Goal: Find specific page/section: Find specific page/section

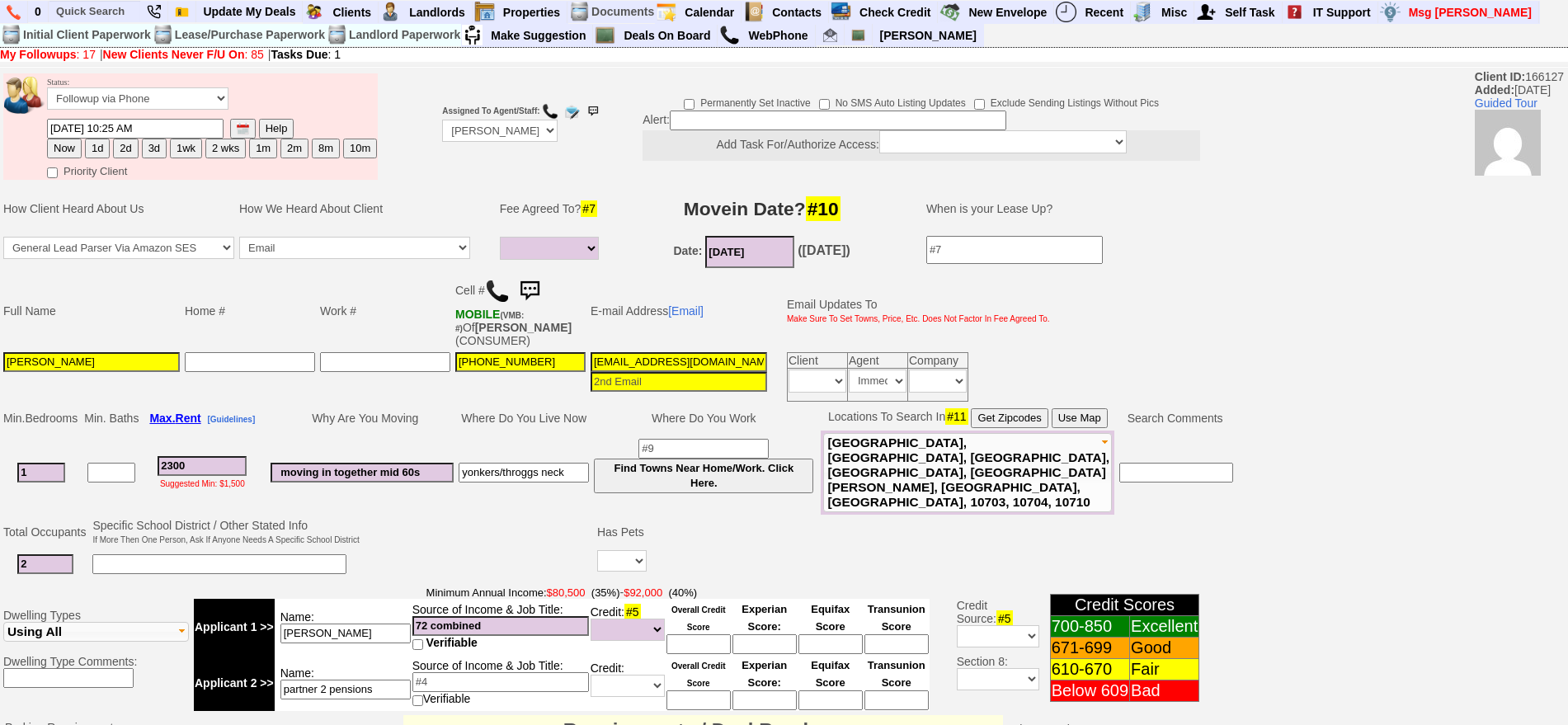
select select
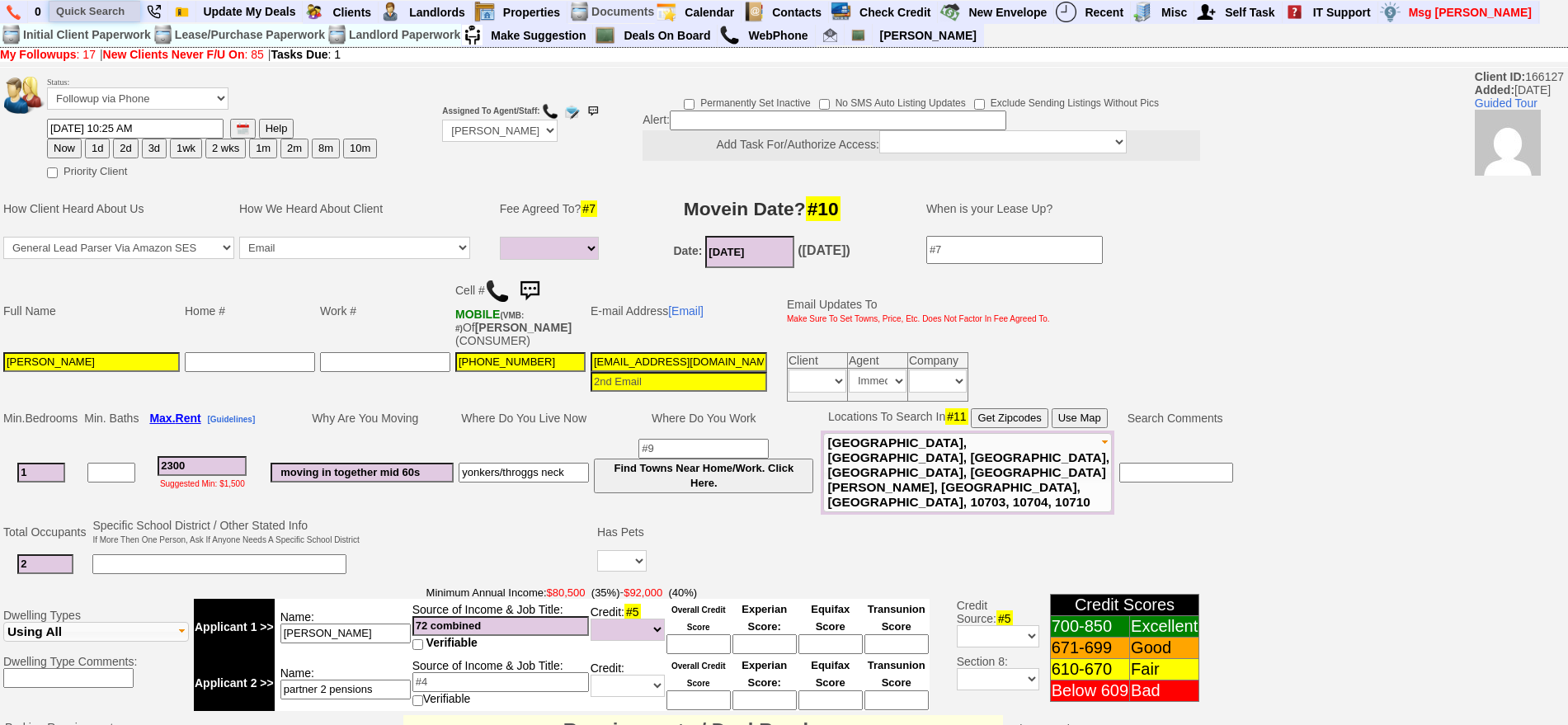
click at [107, 7] on input "text" at bounding box center [95, 11] width 90 height 20
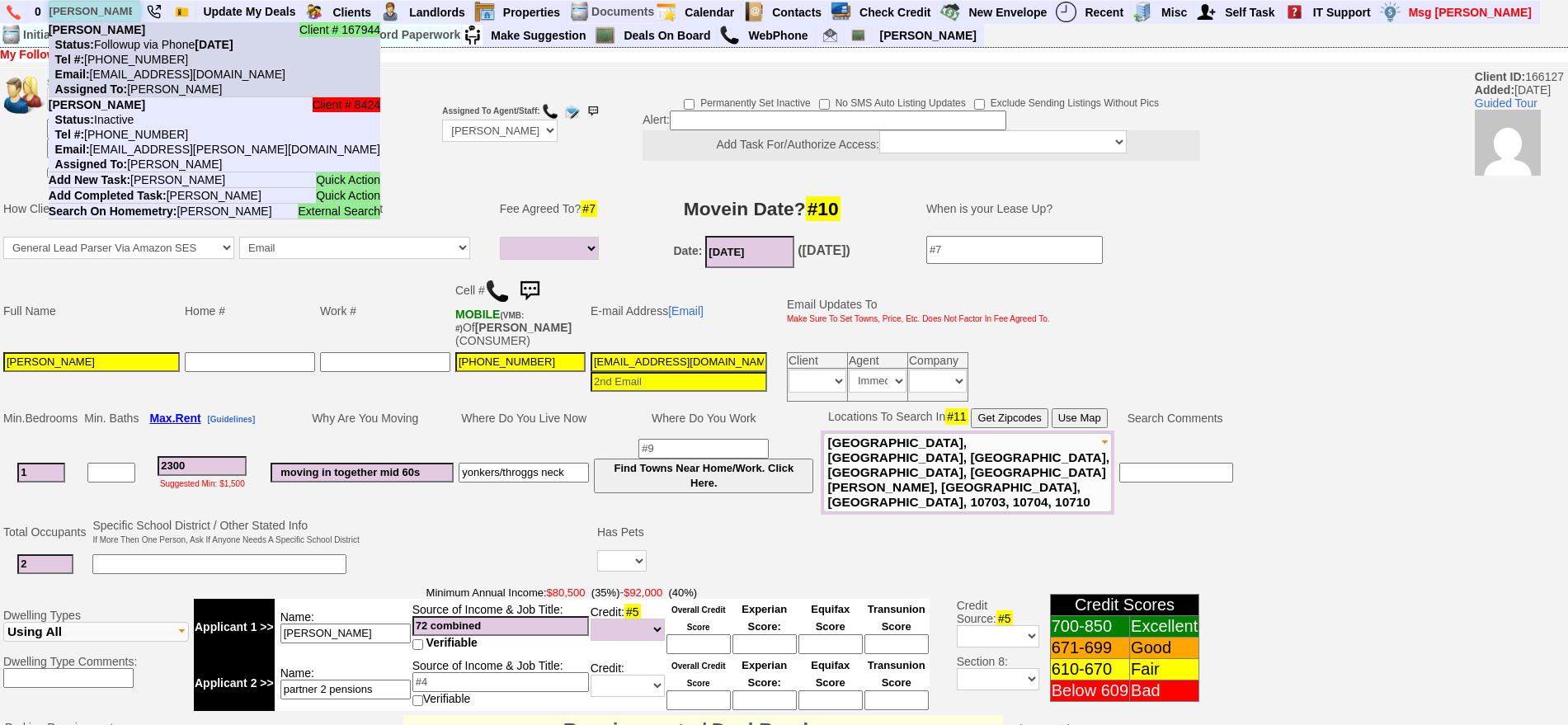
type input "dayle"
click at [122, 28] on b "[PERSON_NAME]" at bounding box center [96, 29] width 96 height 13
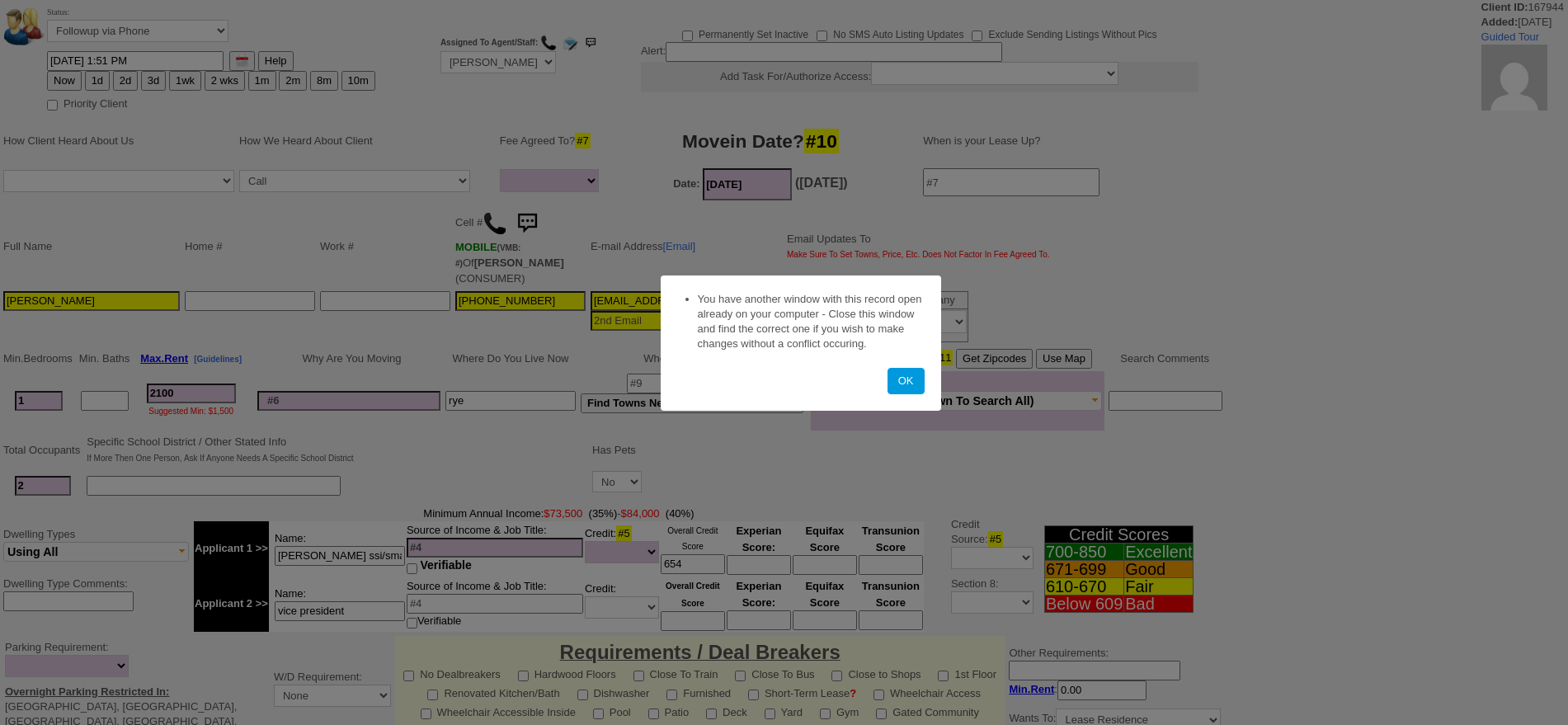
select select
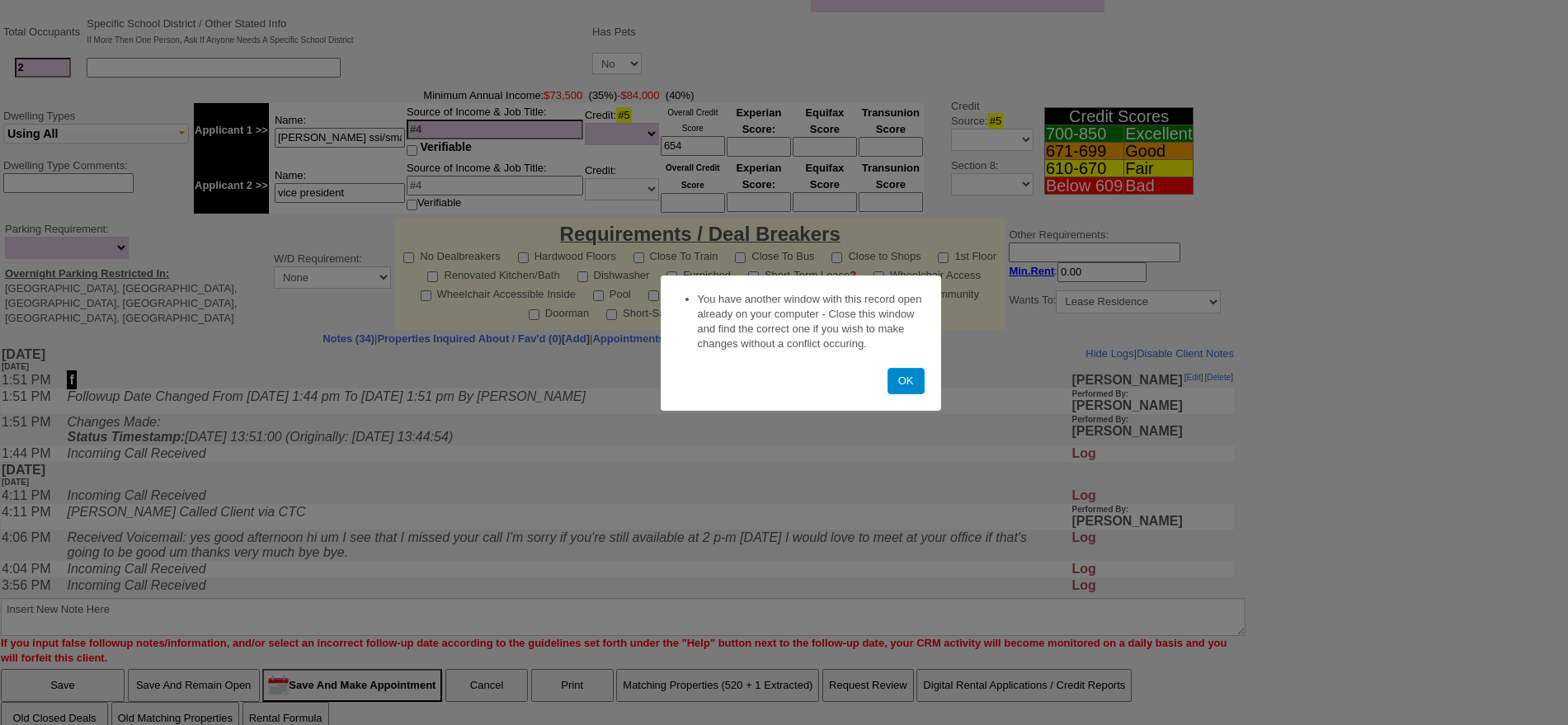
click at [906, 375] on button "OK" at bounding box center [906, 380] width 38 height 26
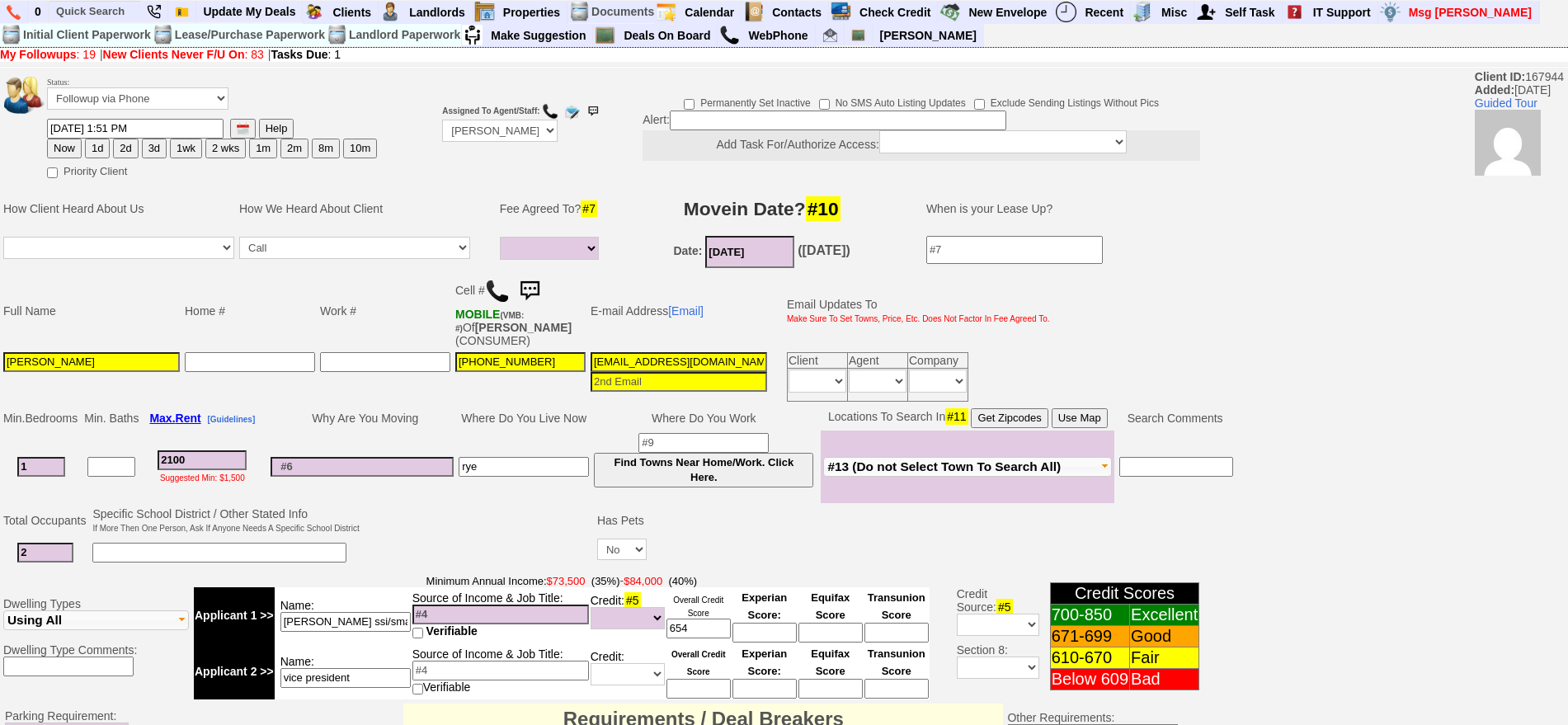
click at [495, 293] on img at bounding box center [497, 291] width 25 height 25
